Goal: Task Accomplishment & Management: Use online tool/utility

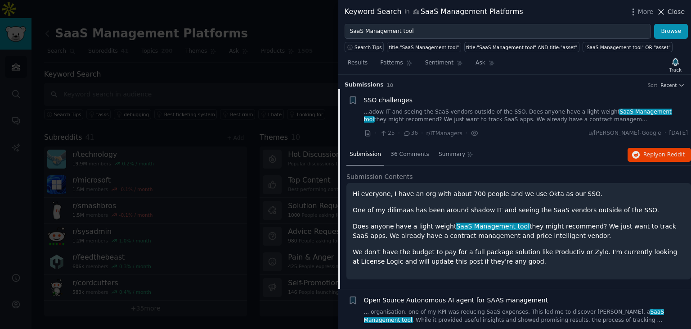
click at [673, 13] on span "Close" at bounding box center [676, 11] width 17 height 9
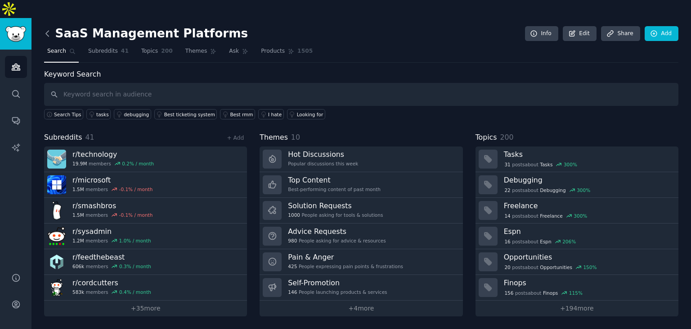
click at [47, 31] on icon at bounding box center [47, 33] width 3 height 5
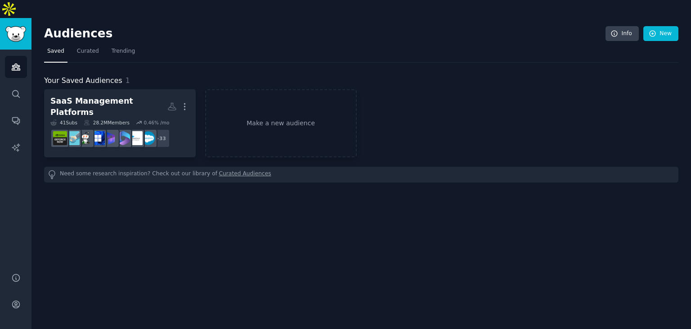
click at [236, 224] on div "Audiences Info New Saved Curated Trending Your Saved Audiences 1 SaaS Managemen…" at bounding box center [362, 182] width 660 height 329
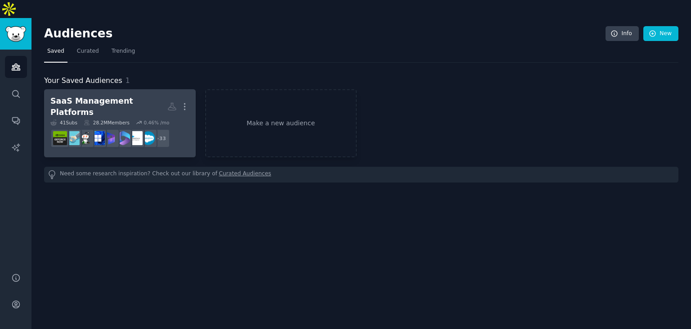
click at [136, 95] on div "SaaS Management Platforms" at bounding box center [108, 106] width 117 height 22
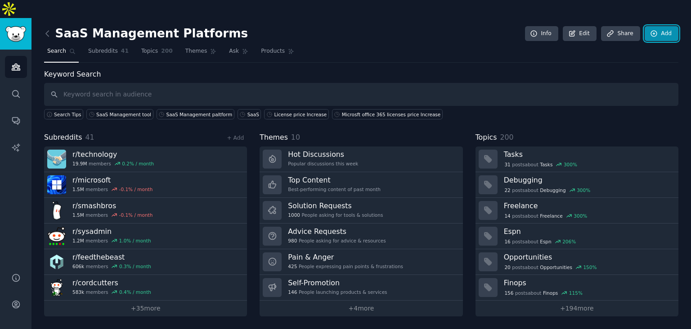
click at [657, 31] on icon at bounding box center [654, 34] width 6 height 6
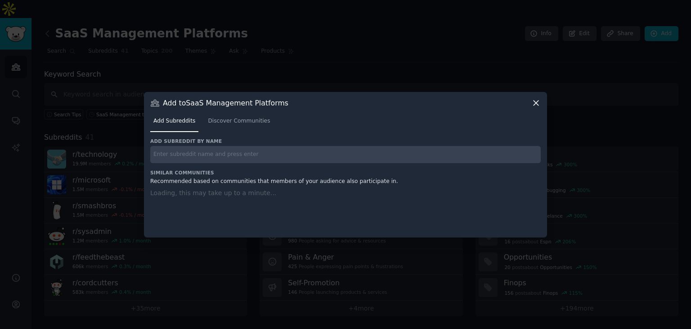
click at [261, 157] on input "text" at bounding box center [345, 155] width 391 height 18
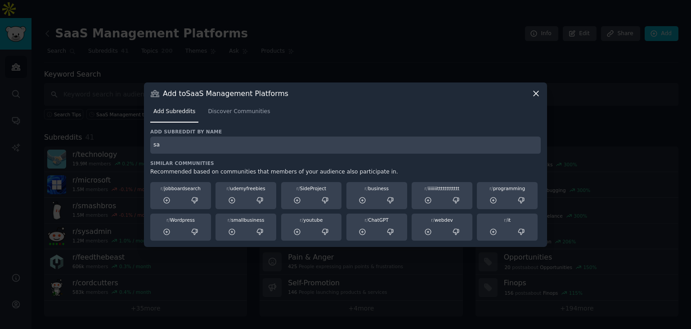
type input "s"
click at [540, 93] on icon at bounding box center [536, 93] width 9 height 9
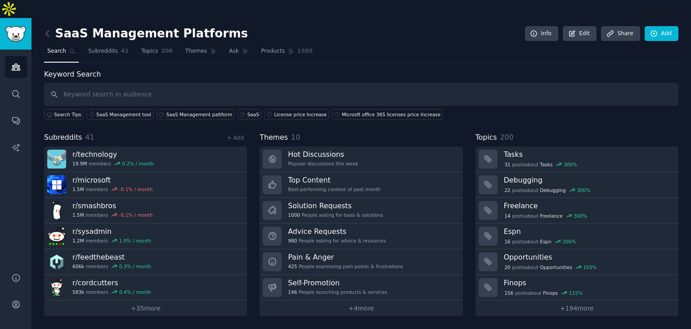
click at [95, 132] on div "Subreddits 41 + Add" at bounding box center [145, 137] width 203 height 11
click at [163, 83] on input "text" at bounding box center [361, 94] width 635 height 23
click at [108, 83] on input "text" at bounding box center [361, 94] width 635 height 23
type input "finops"
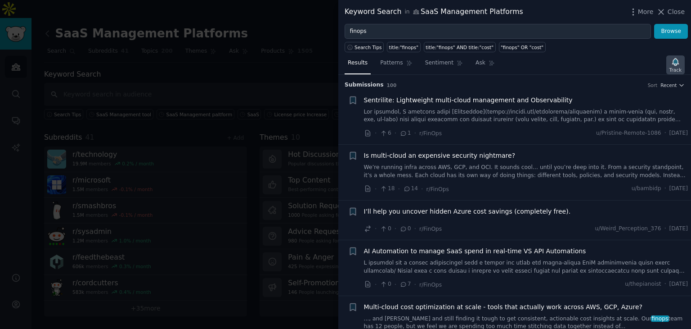
click at [679, 64] on icon "button" at bounding box center [675, 61] width 9 height 9
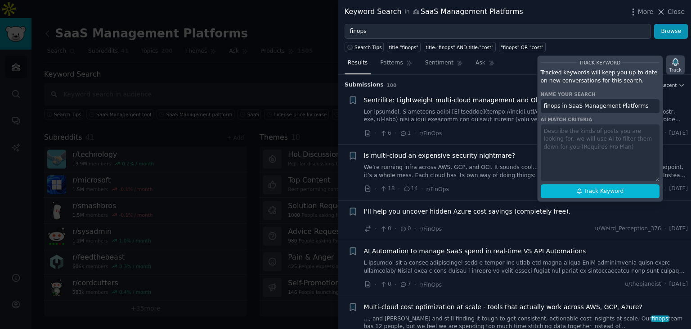
click at [678, 60] on icon "button" at bounding box center [676, 61] width 6 height 7
